Goal: Task Accomplishment & Management: Manage account settings

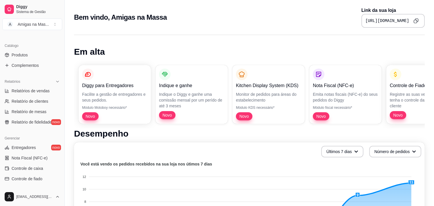
scroll to position [135, 0]
click at [62, 166] on button "Toggle Sidebar" at bounding box center [64, 103] width 5 height 206
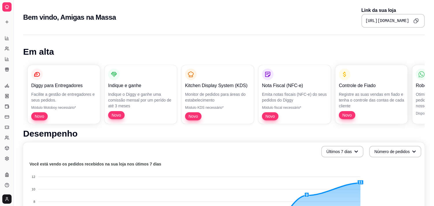
scroll to position [83, 0]
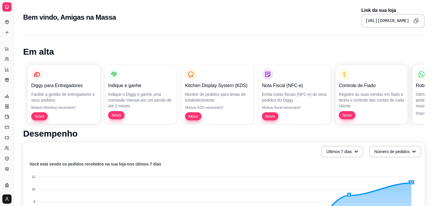
click at [5, 197] on html "Diggy Sistema de Gestão A Amigas na Mas ... Loja aberta Diggy Pro até 13/10 Ace…" at bounding box center [217, 103] width 434 height 206
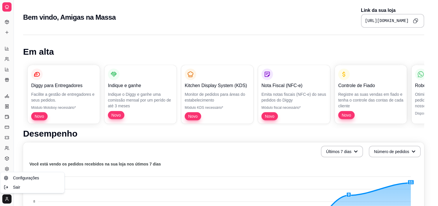
click at [5, 6] on html "Diggy Sistema de Gestão A Amigas na Mas ... Loja aberta Diggy Pro até 13/10 Ace…" at bounding box center [219, 103] width 438 height 206
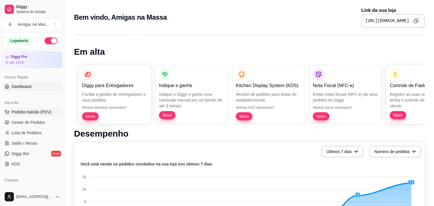
click at [21, 112] on span "Pedidos balcão (PDV)" at bounding box center [32, 112] width 40 height 6
click at [36, 124] on span "Gestor de Pedidos" at bounding box center [29, 122] width 34 height 6
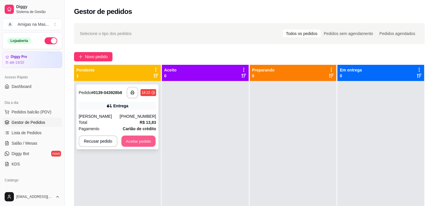
click at [138, 143] on button "Aceitar pedido" at bounding box center [138, 140] width 34 height 11
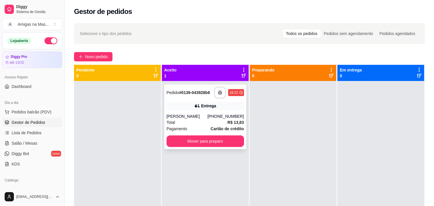
click at [207, 142] on button "Mover para preparo" at bounding box center [204, 141] width 77 height 12
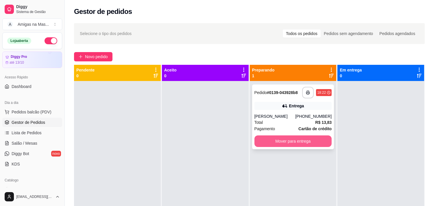
click at [299, 142] on button "Mover para entrega" at bounding box center [292, 141] width 77 height 12
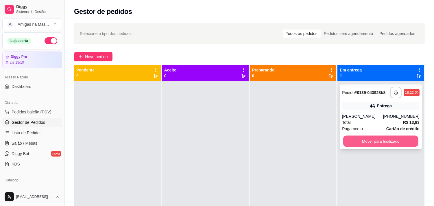
click at [371, 144] on button "Mover para finalizado" at bounding box center [380, 140] width 75 height 11
